Goal: Contribute content: Contribute content

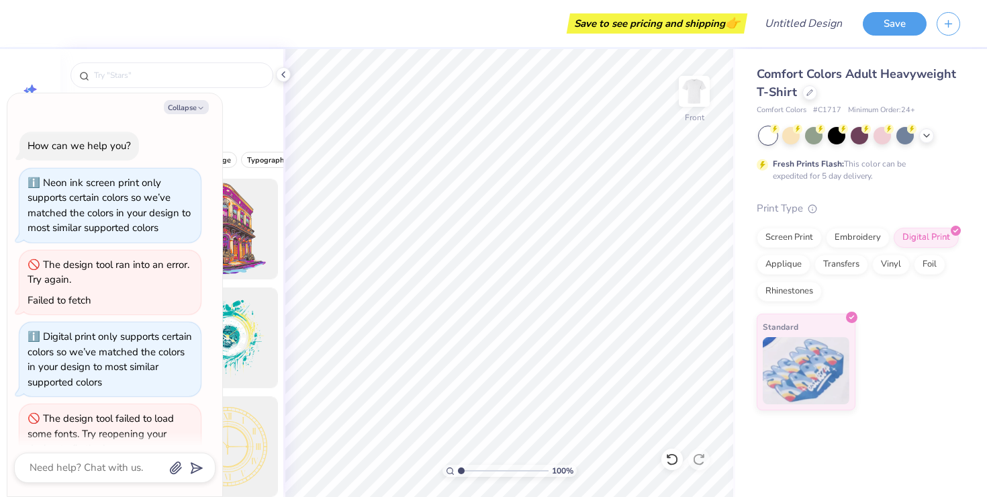
scroll to position [28, 0]
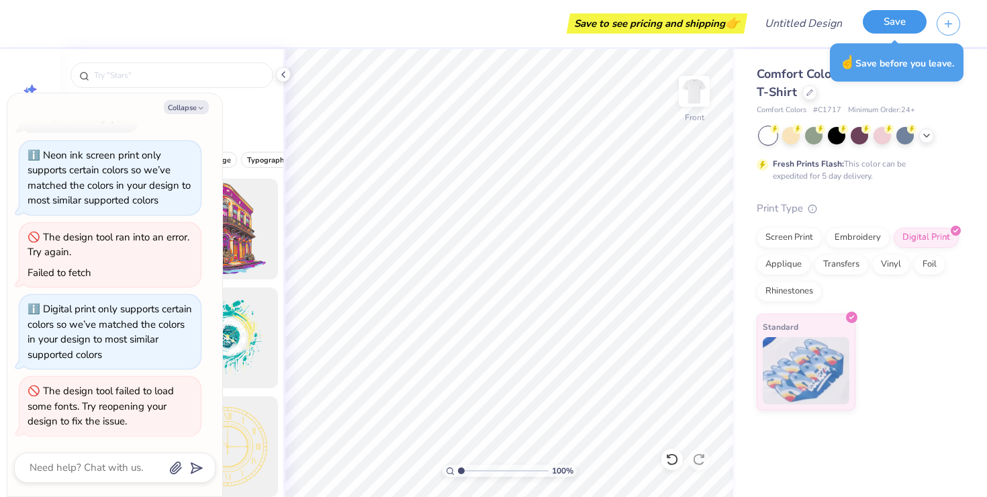
click at [923, 25] on button "Save" at bounding box center [895, 22] width 64 height 24
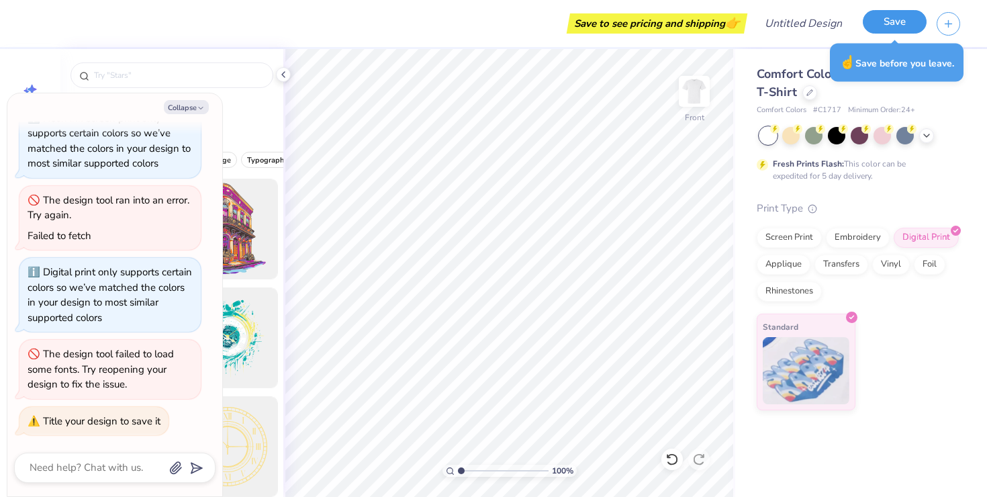
click at [907, 26] on button "Save" at bounding box center [895, 22] width 64 height 24
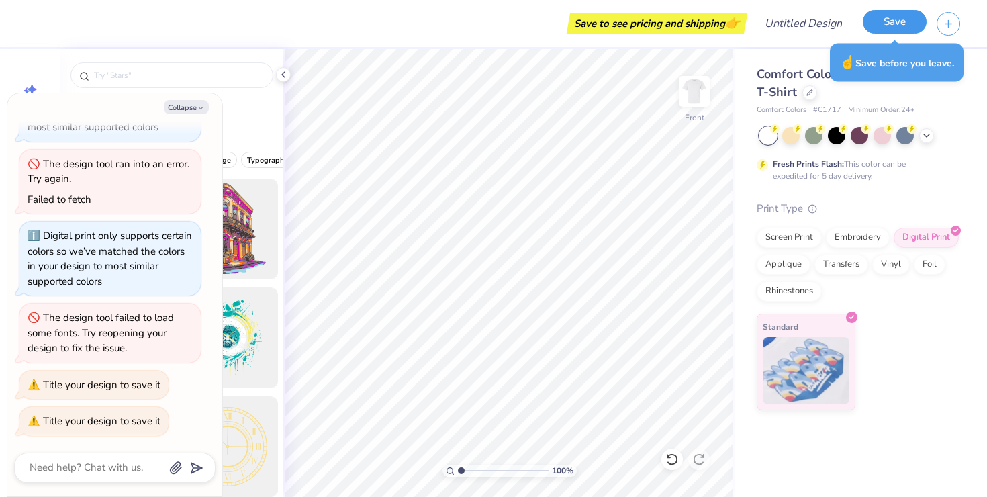
click at [907, 26] on button "Save" at bounding box center [895, 22] width 64 height 24
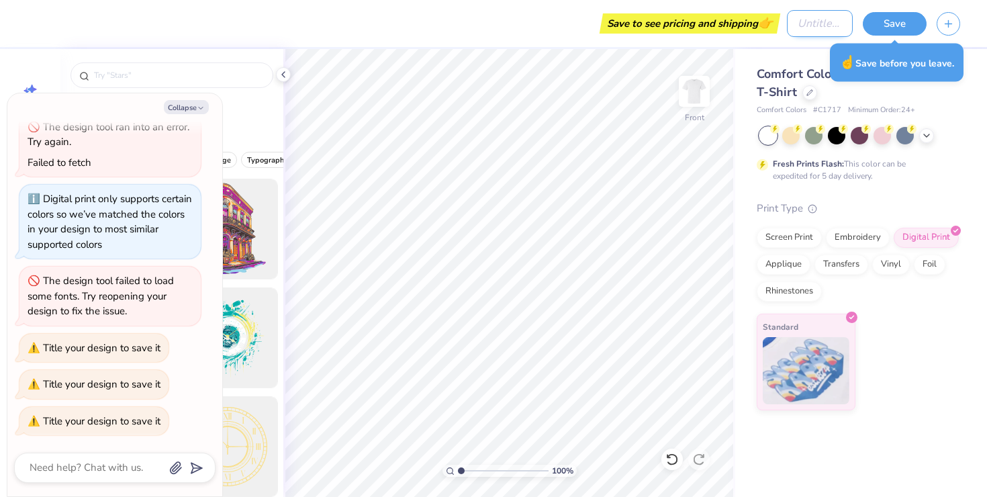
type textarea "x"
click at [788, 25] on input "Design Title" at bounding box center [820, 23] width 66 height 27
type input "f"
type textarea "x"
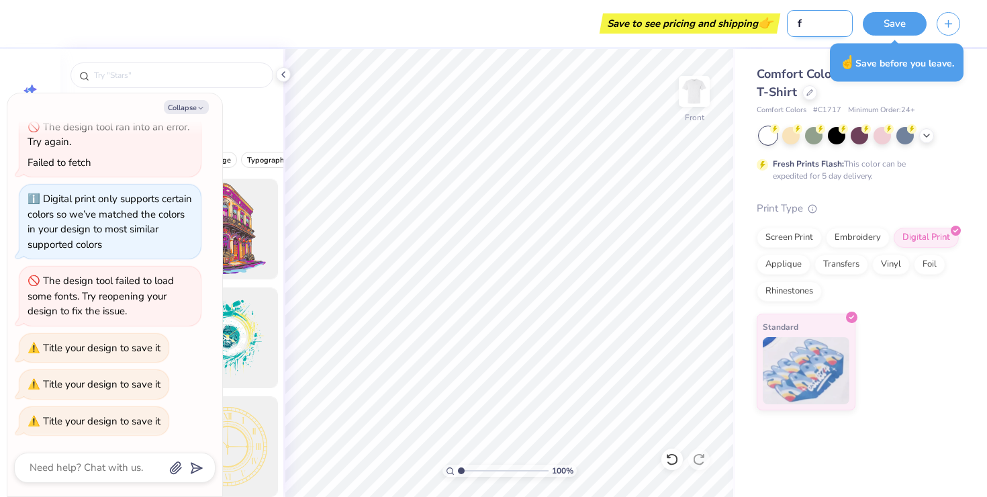
type input "fA"
type textarea "x"
type input "f"
type textarea "x"
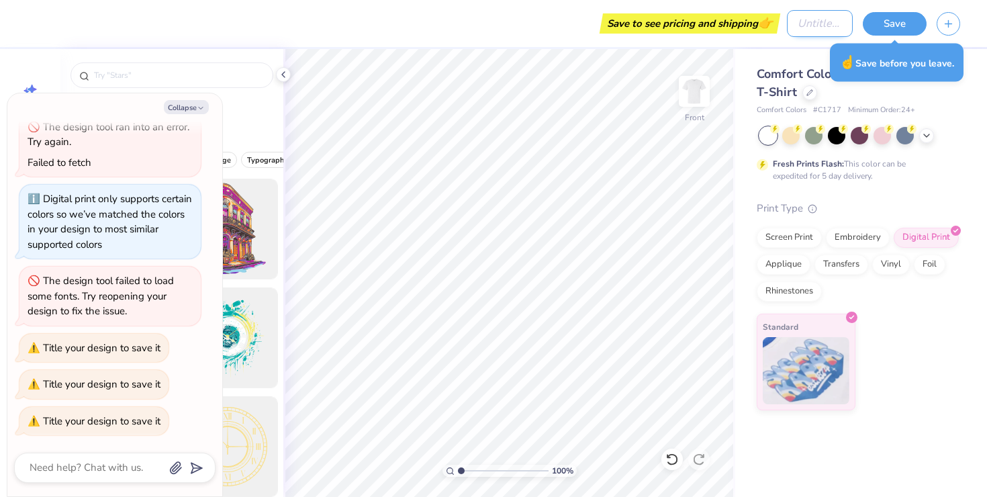
type input "A"
type textarea "x"
type input "Ae"
type textarea "x"
type input "Aer"
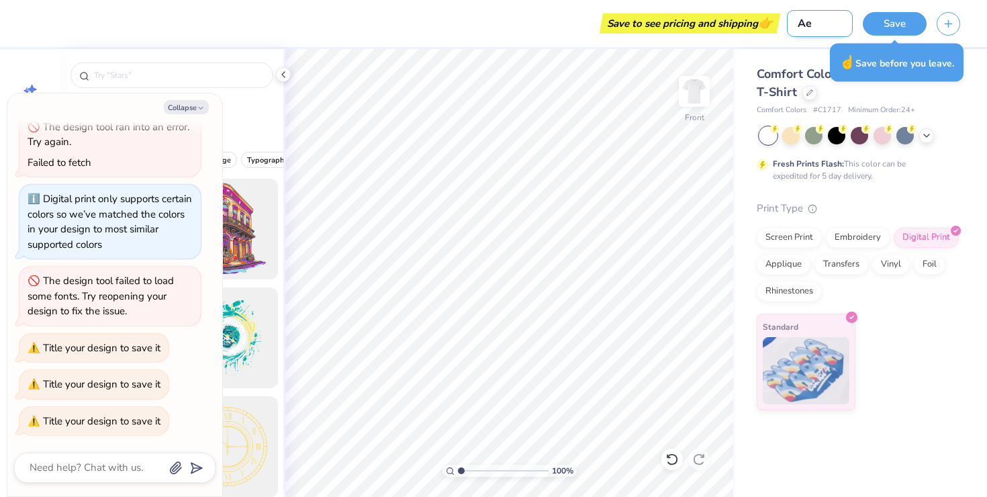
type textarea "x"
type input "Aeri"
type textarea "x"
type input "Aeris"
type textarea "x"
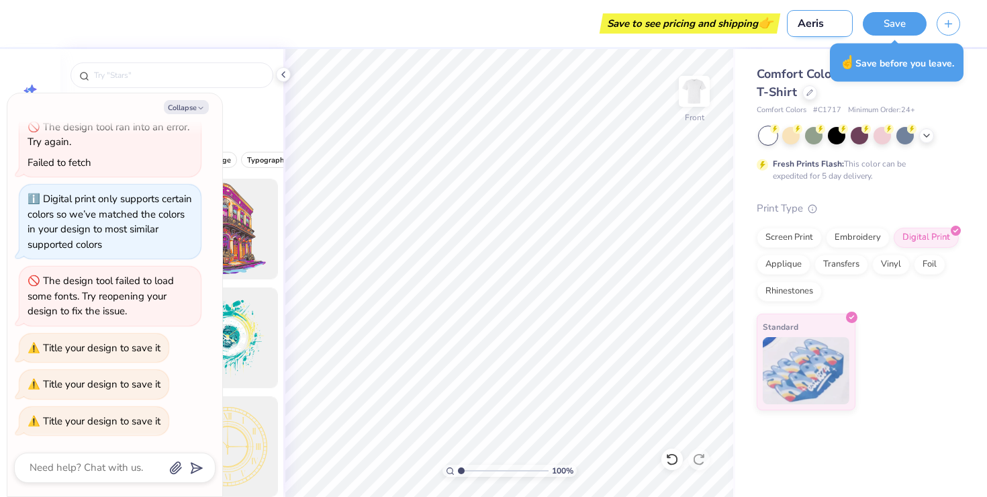
type input "Aeris"
type textarea "x"
type input "Aeris H"
type textarea "x"
type input "Aeris Hi"
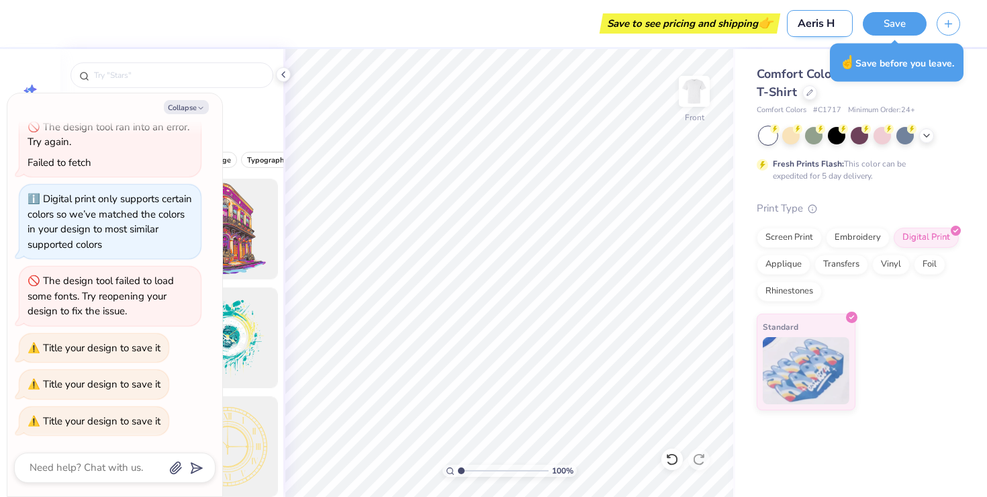
type textarea "x"
type input "Aeris Hig"
type textarea "x"
type input "Aeris High"
type textarea "x"
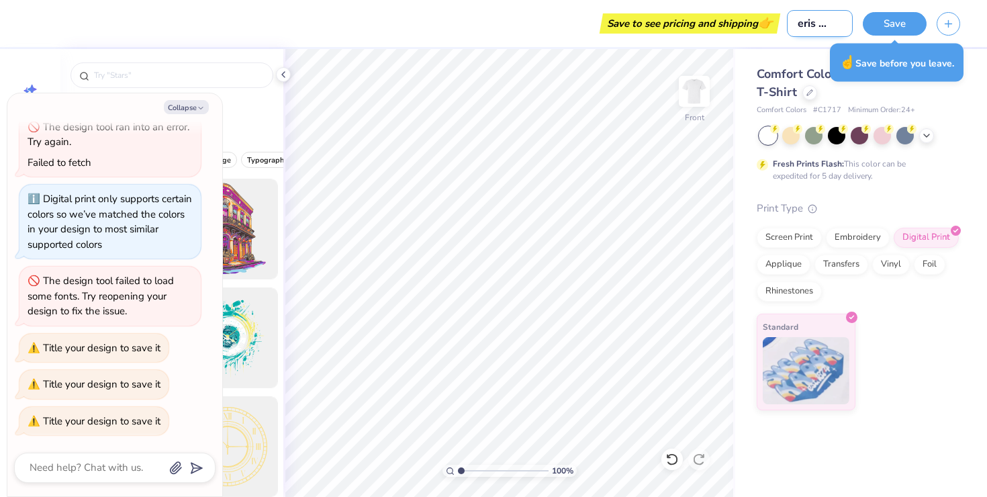
type input "Aeris Highl"
type textarea "x"
type input "Aeris Highli"
type textarea "x"
type input "Aeris Highlig"
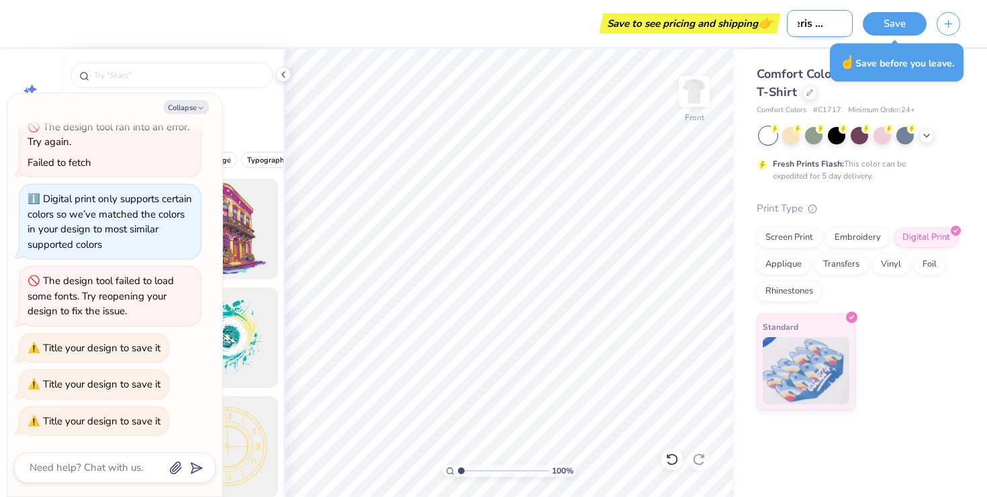
type textarea "x"
type input "Aeris Highligh"
type textarea "x"
type input "Aeris Highlight"
type textarea "x"
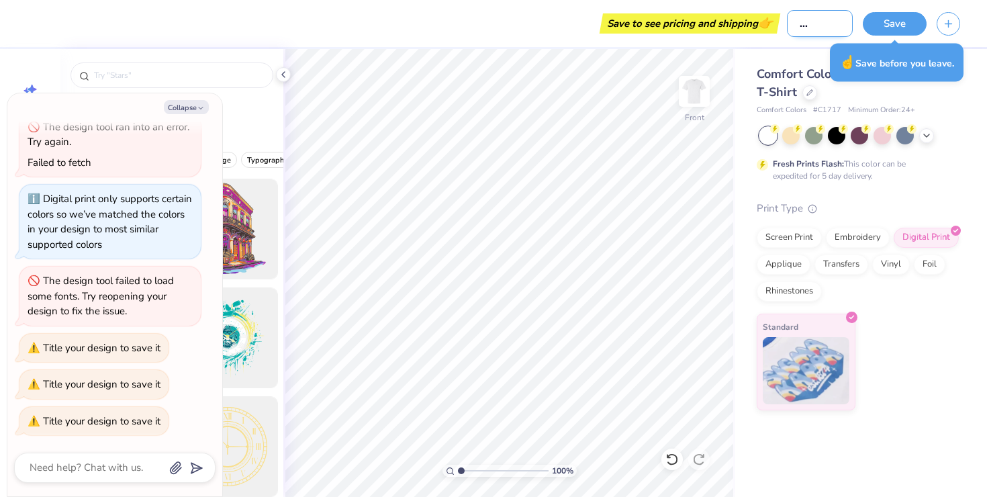
type input "Aeris Highlight"
type textarea "x"
type input "Aeris Highlight S"
type textarea "x"
type input "Aeris Highlight Sh"
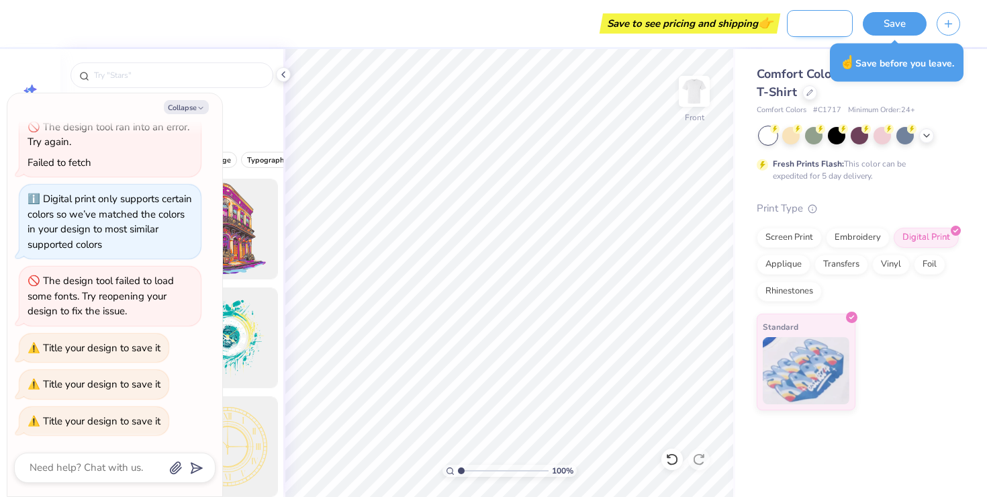
type textarea "x"
type input "Aeris Highlight Shi"
type textarea "x"
type input "Aeris Highlight Shir"
type textarea "x"
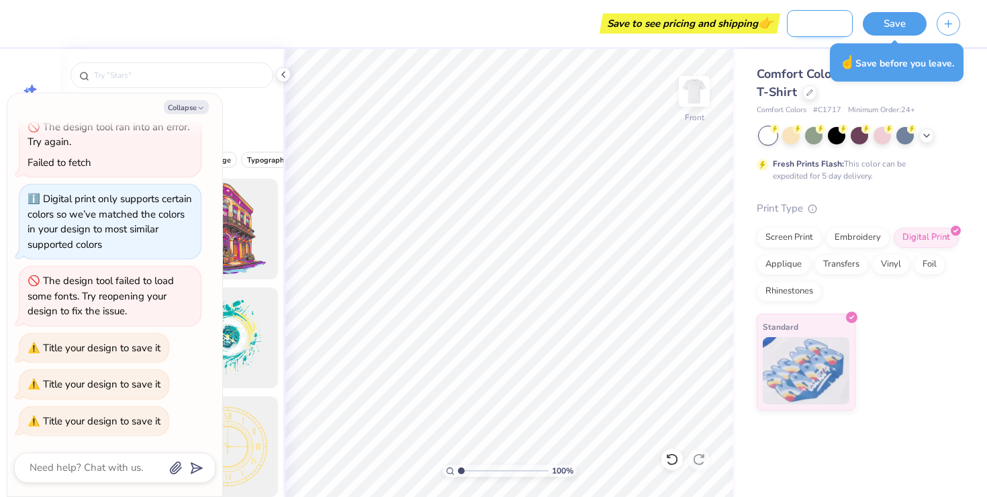
type input "Aeris Highlight Shirt"
type textarea "x"
type input "Aeris Highlight Shirt"
click at [898, 24] on button "Save" at bounding box center [895, 22] width 64 height 24
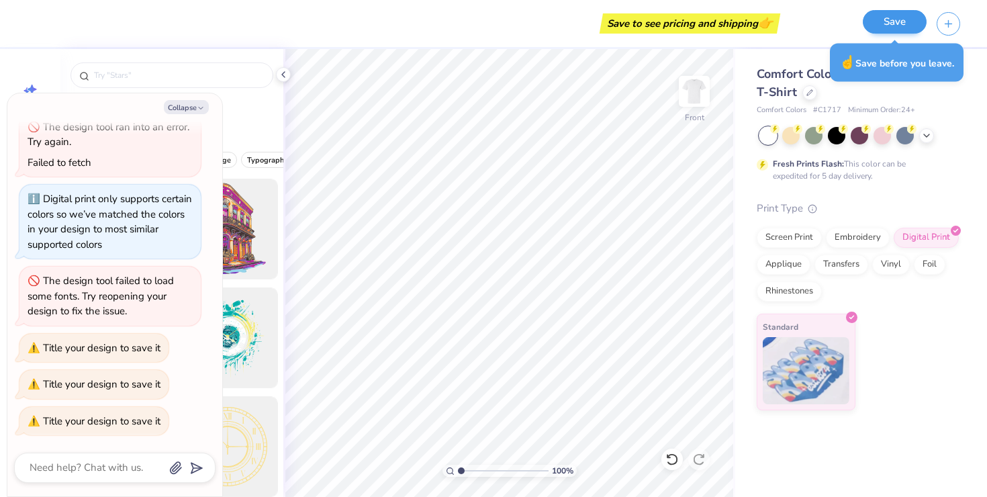
scroll to position [0, 0]
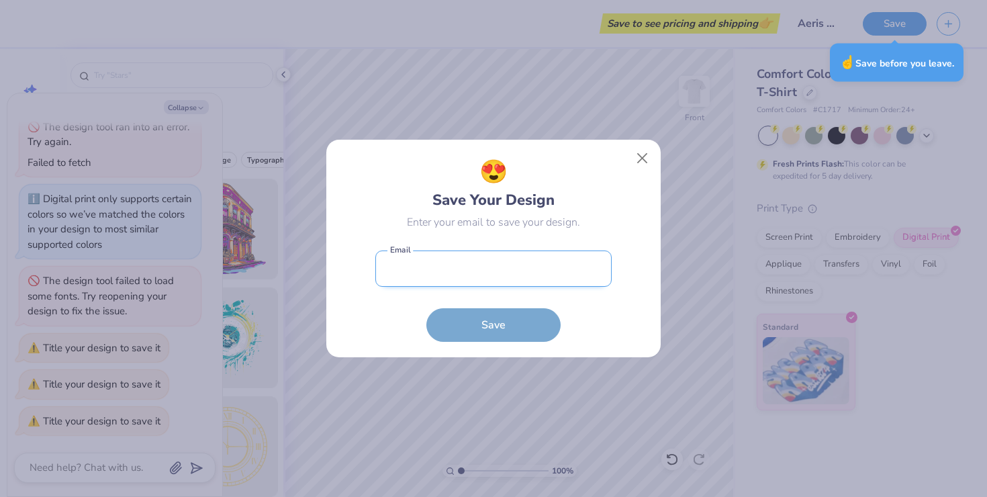
click at [524, 267] on input "email" at bounding box center [493, 268] width 236 height 37
type input "[EMAIL_ADDRESS][DOMAIN_NAME]"
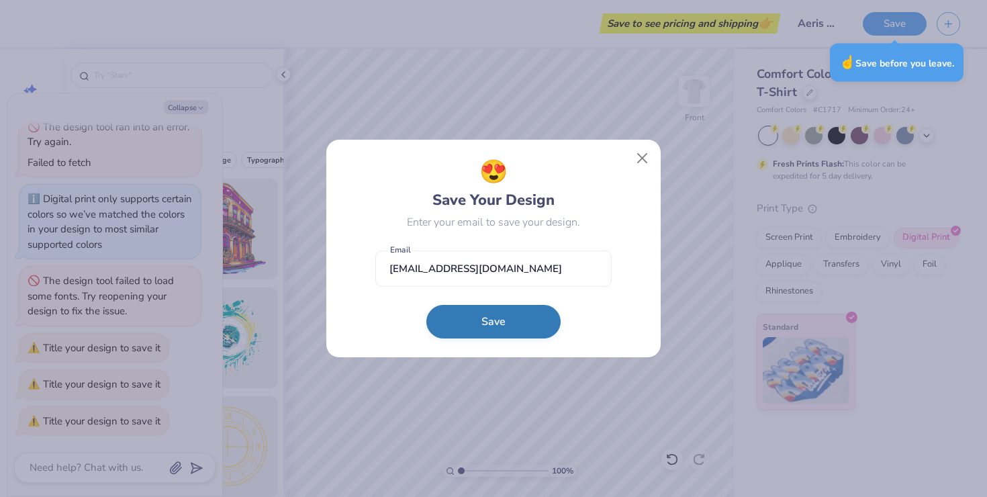
click at [490, 318] on button "Save" at bounding box center [493, 322] width 134 height 34
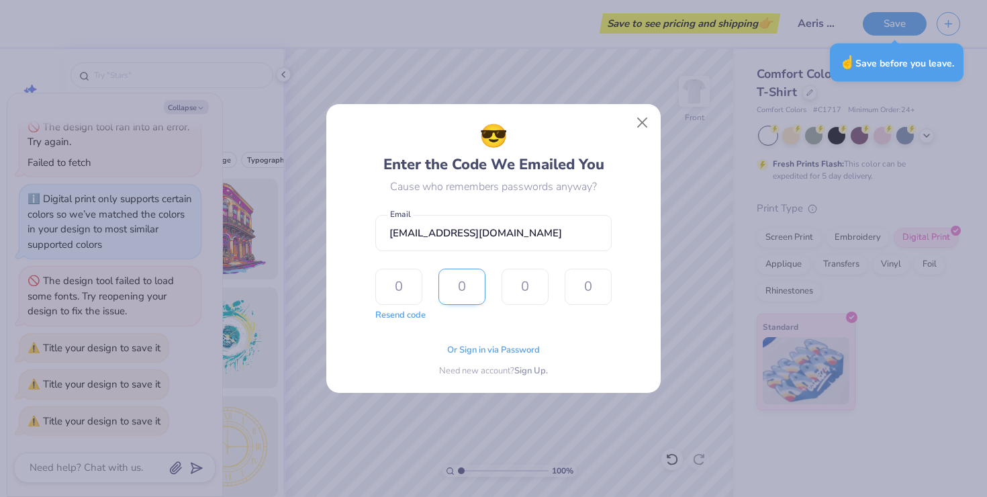
type textarea "x"
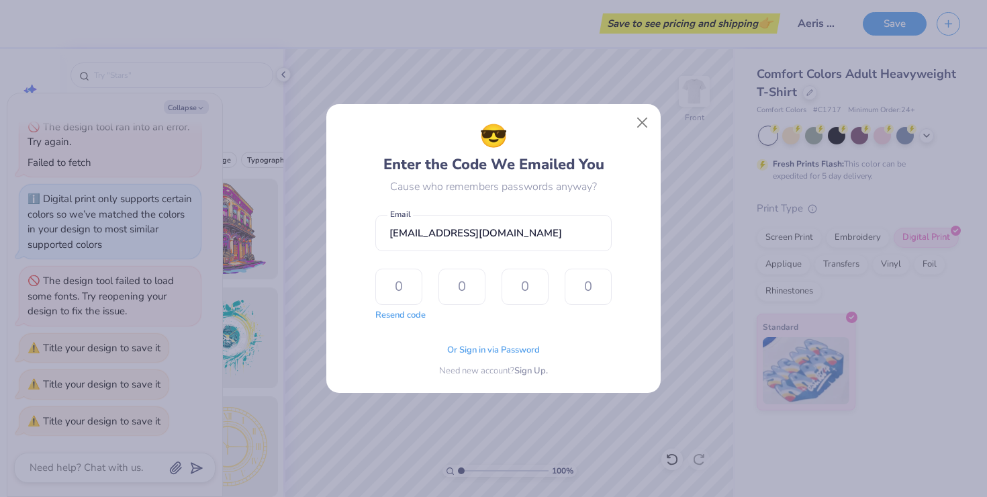
click at [529, 251] on form "[EMAIL_ADDRESS][DOMAIN_NAME] Email Resend code The design tool encountered an u…" at bounding box center [493, 265] width 236 height 114
click at [457, 236] on input "[EMAIL_ADDRESS][DOMAIN_NAME]" at bounding box center [493, 233] width 236 height 37
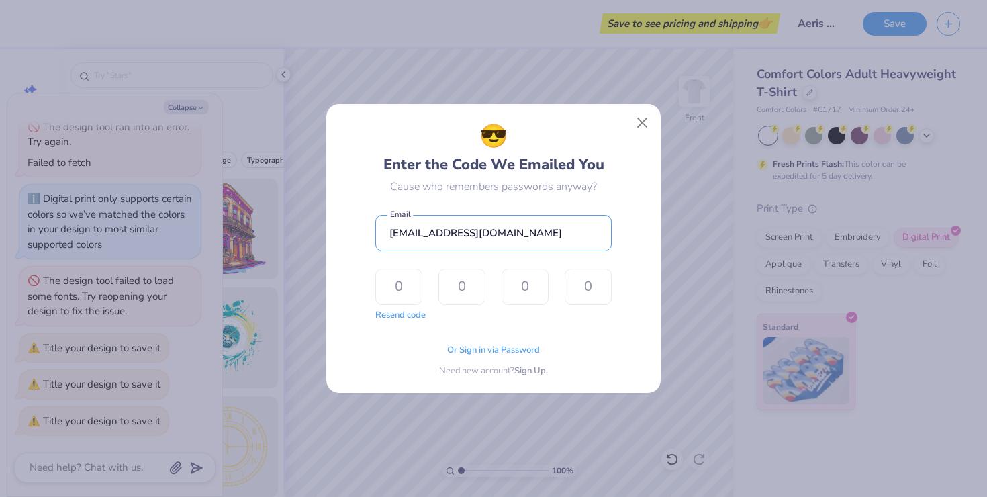
type input "[EMAIL_ADDRESS][DOMAIN_NAME]"
click at [526, 209] on form "[EMAIL_ADDRESS][DOMAIN_NAME] Email Resend code The design tool encountered an u…" at bounding box center [493, 265] width 236 height 114
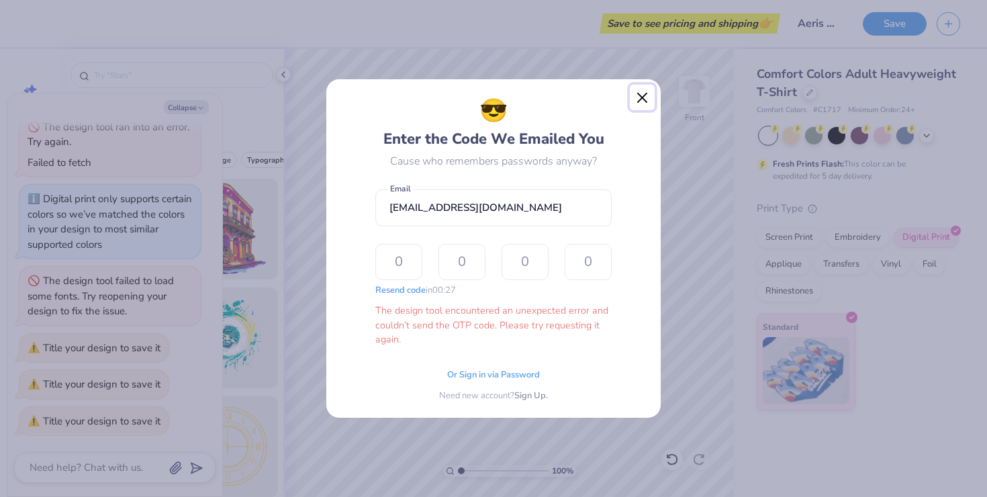
click at [638, 102] on button "Close" at bounding box center [643, 98] width 26 height 26
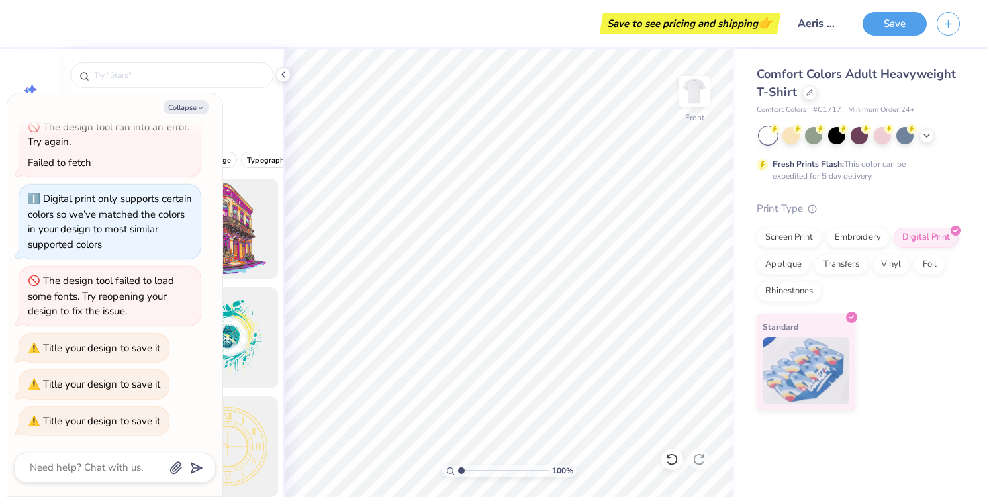
type textarea "x"
